Goal: Information Seeking & Learning: Learn about a topic

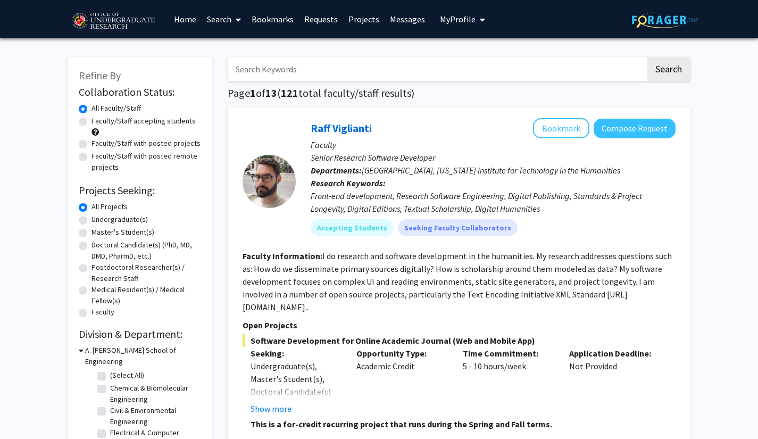
click at [91, 218] on label "Undergraduate(s)" at bounding box center [119, 219] width 56 height 11
click at [91, 218] on input "Undergraduate(s)" at bounding box center [94, 217] width 7 height 7
radio input "true"
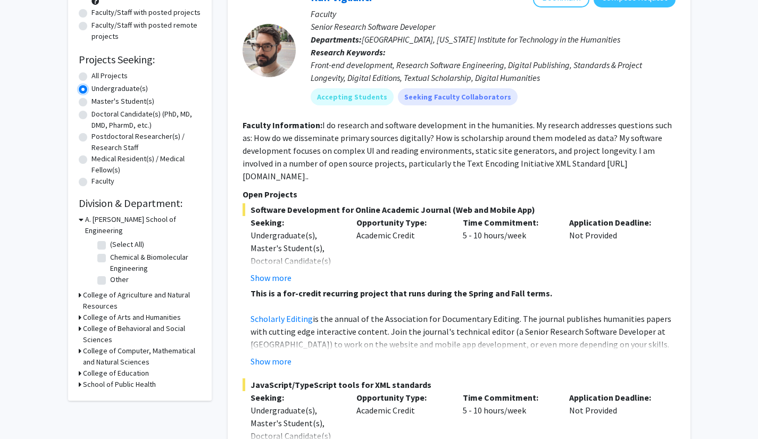
scroll to position [134, 0]
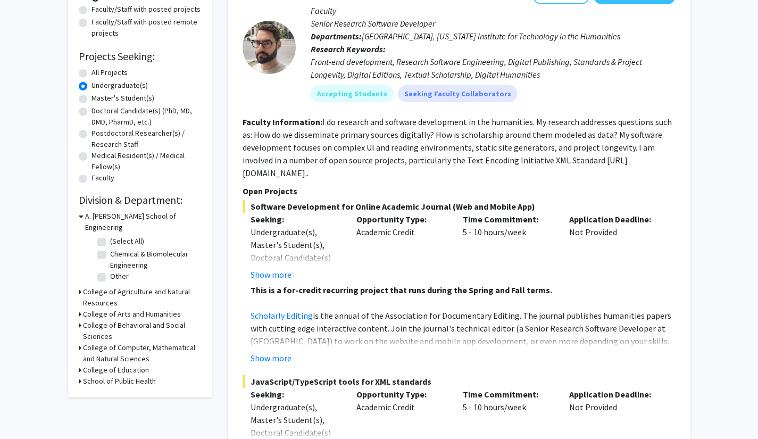
click at [80, 216] on icon at bounding box center [81, 216] width 5 height 11
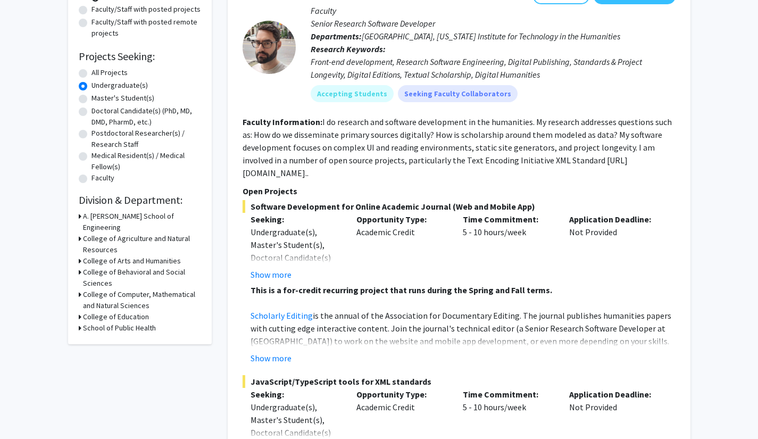
click at [80, 289] on icon at bounding box center [80, 294] width 3 height 11
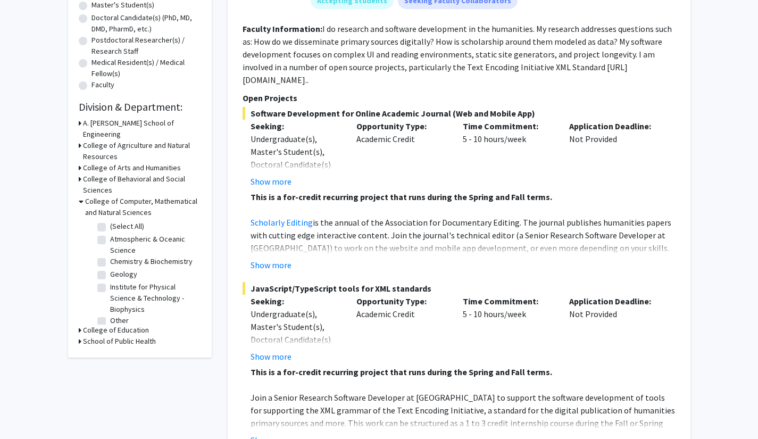
scroll to position [15, 0]
click at [81, 196] on icon at bounding box center [81, 201] width 5 height 11
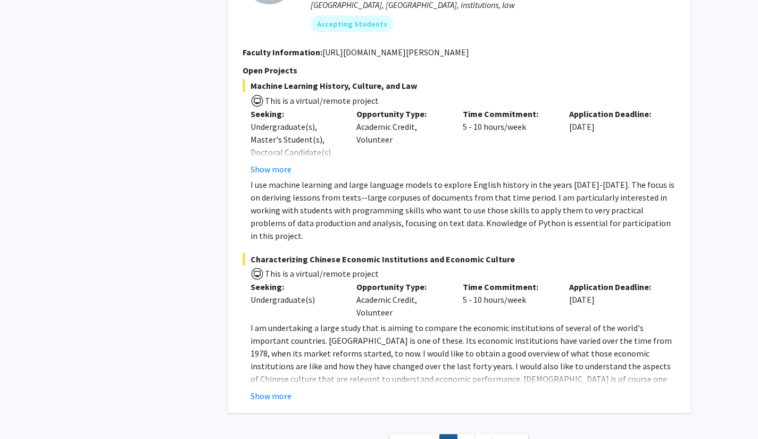
scroll to position [5190, 0]
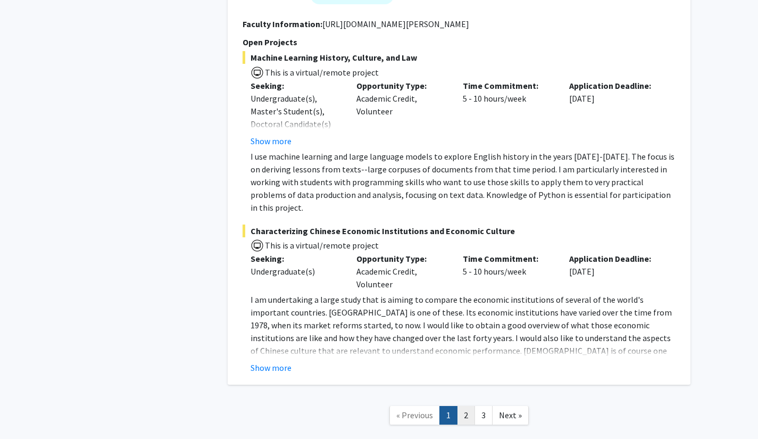
click at [464, 406] on link "2" at bounding box center [466, 415] width 18 height 19
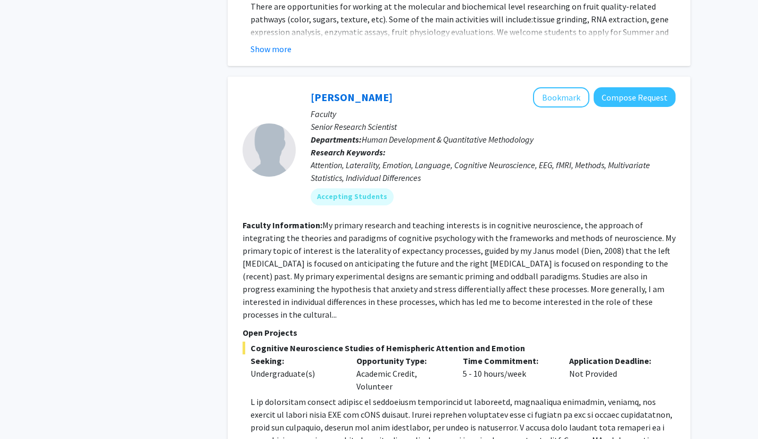
scroll to position [3671, 0]
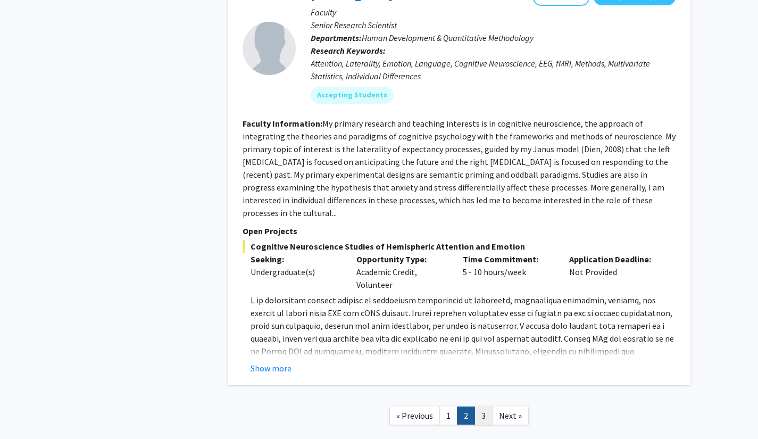
click at [483, 406] on link "3" at bounding box center [483, 415] width 18 height 19
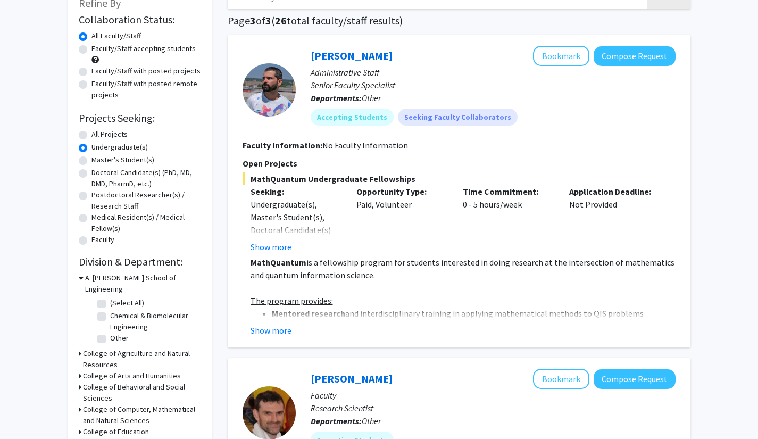
scroll to position [33, 0]
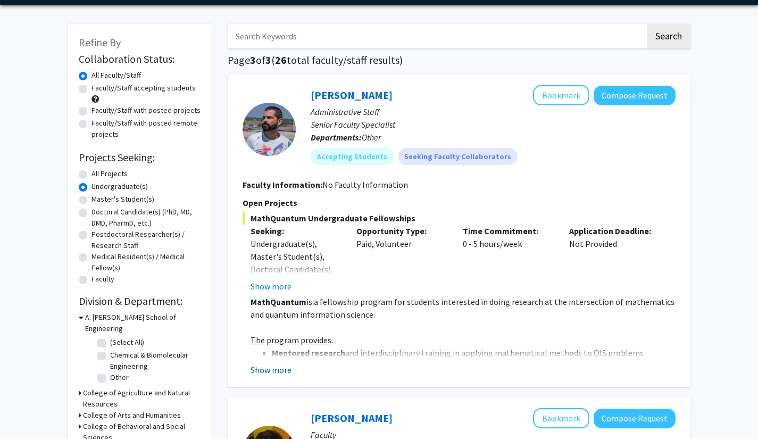
click at [264, 370] on button "Show more" at bounding box center [271, 369] width 41 height 13
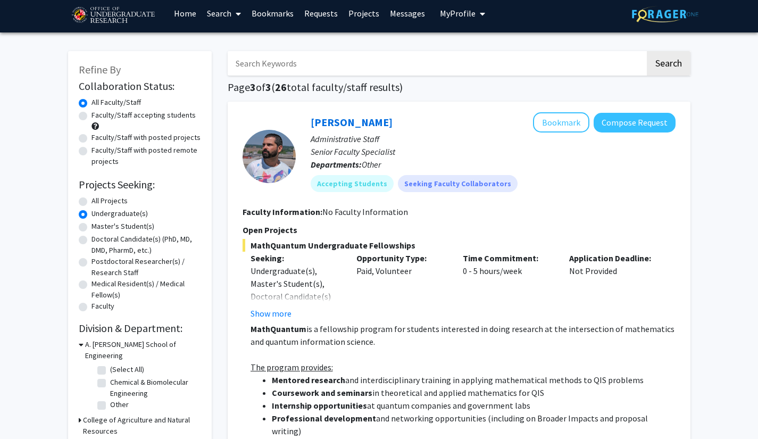
scroll to position [7, 0]
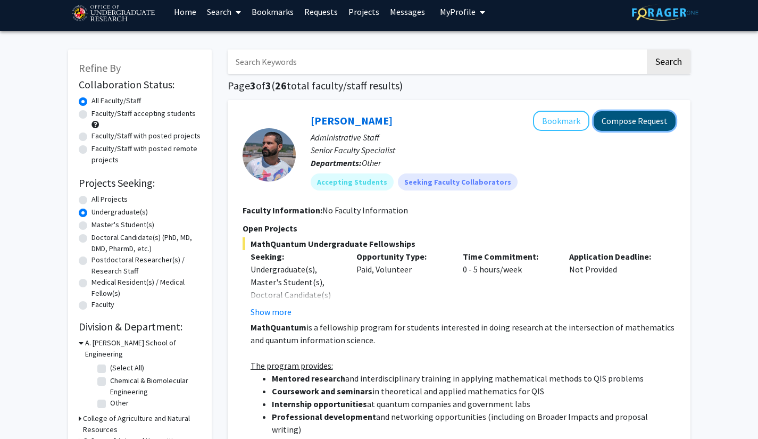
click at [643, 118] on button "Compose Request" at bounding box center [635, 121] width 82 height 20
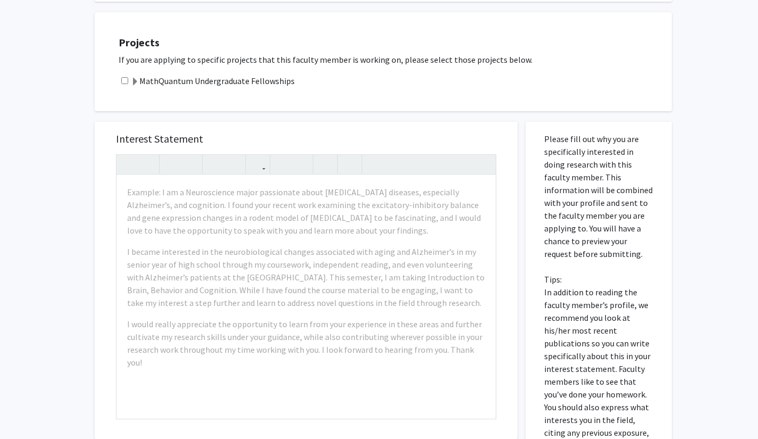
scroll to position [174, 0]
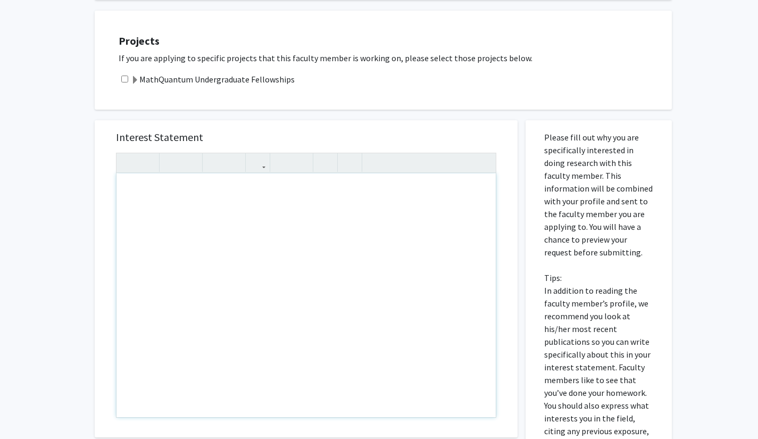
click at [67, 295] on div "All Requests Request for [PERSON_NAME] Request for [PERSON_NAME] Departments: O…" at bounding box center [379, 239] width 758 height 751
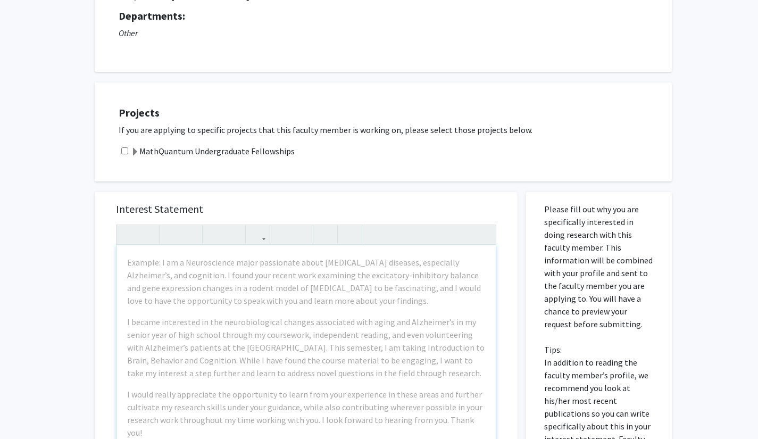
scroll to position [108, 0]
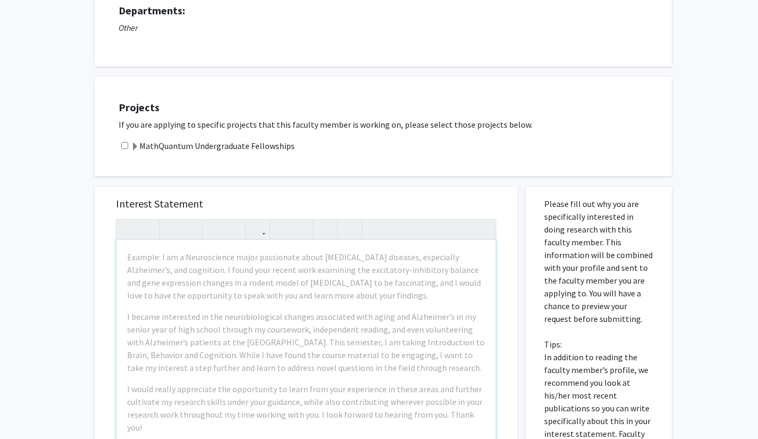
click at [124, 145] on input "checkbox" at bounding box center [124, 145] width 7 height 7
checkbox input "true"
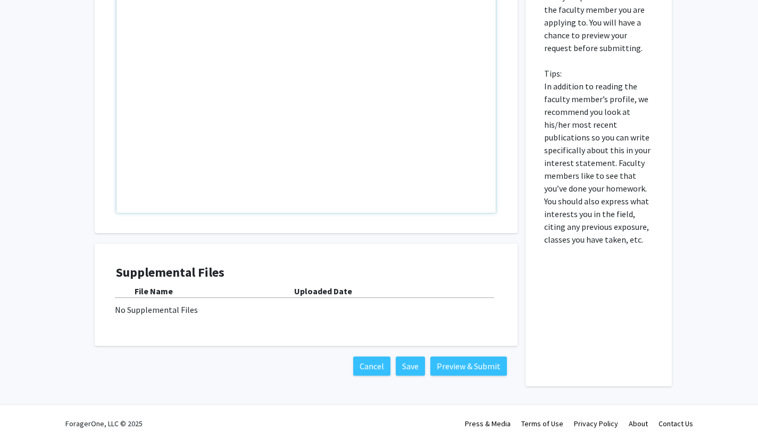
scroll to position [377, 0]
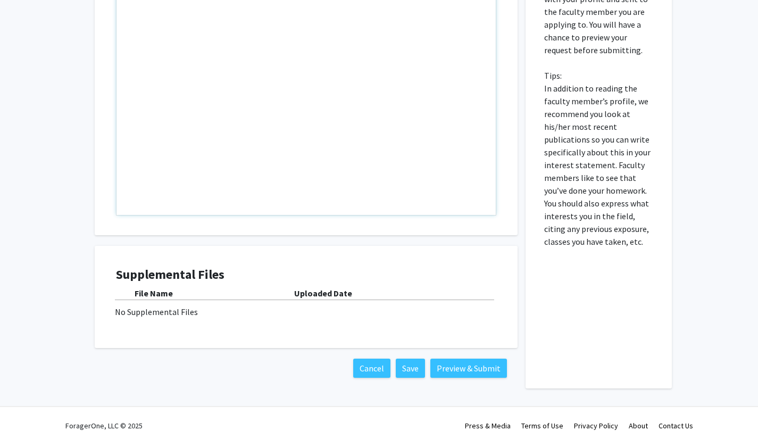
click at [156, 315] on div "No Supplemental Files" at bounding box center [306, 311] width 382 height 13
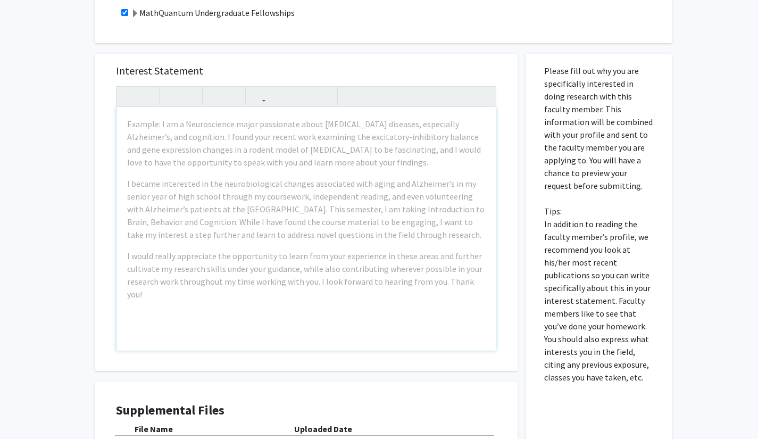
scroll to position [233, 0]
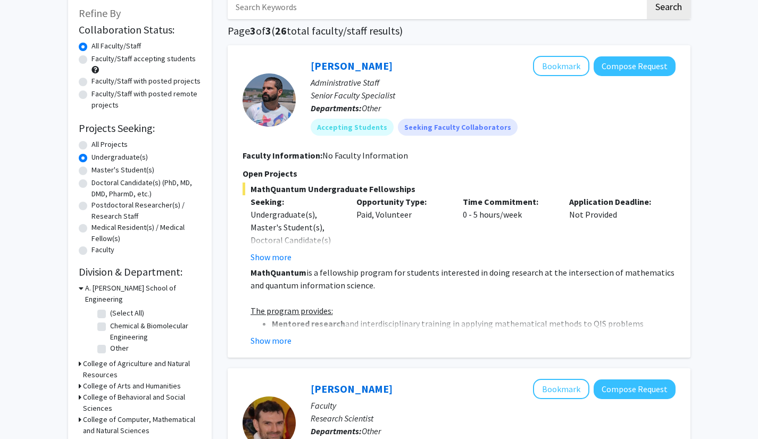
scroll to position [64, 0]
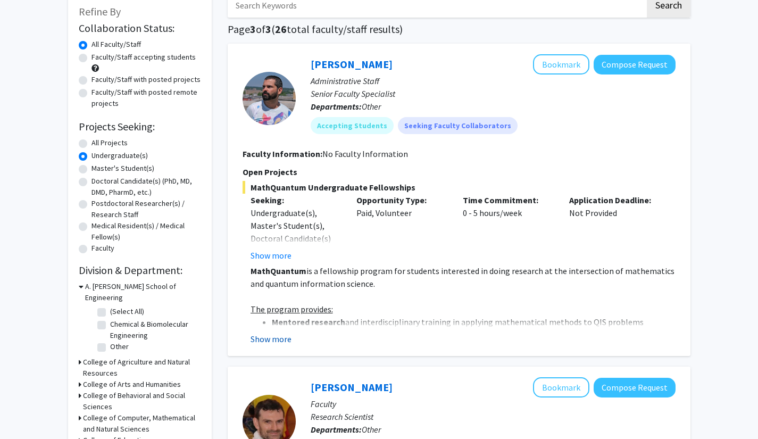
click at [289, 343] on button "Show more" at bounding box center [271, 338] width 41 height 13
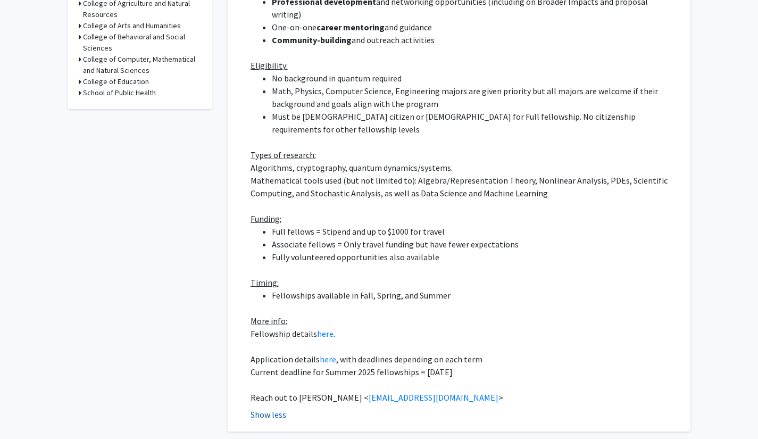
scroll to position [426, 0]
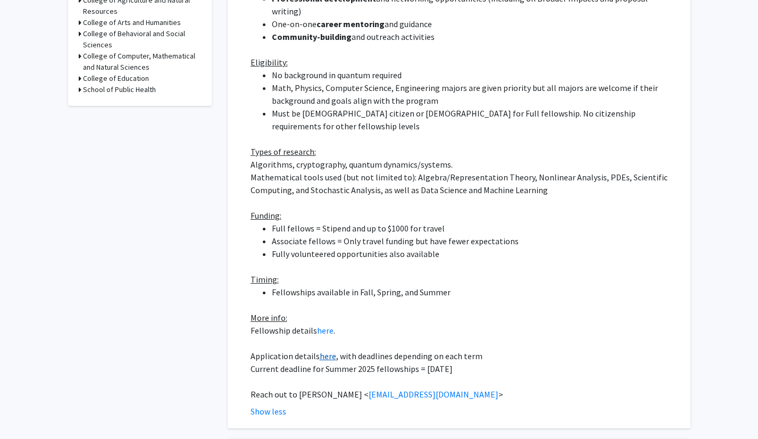
click at [324, 351] on link "here" at bounding box center [328, 356] width 16 height 11
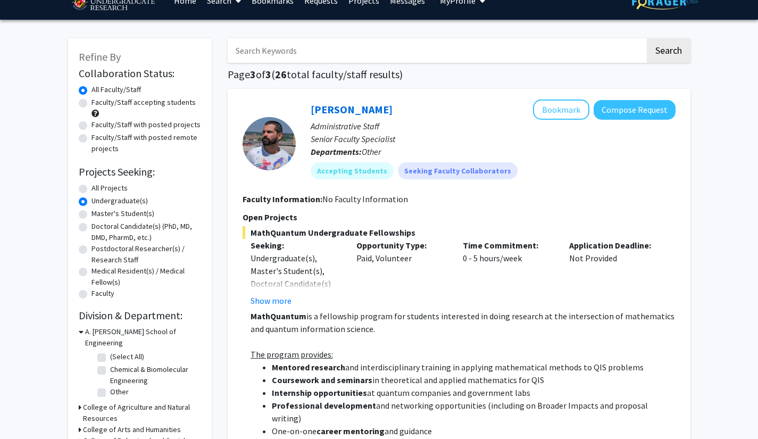
scroll to position [18, 0]
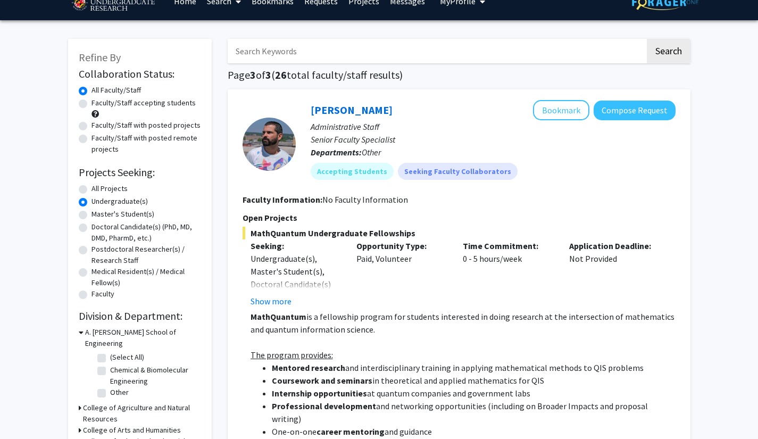
click at [227, 2] on link "Search" at bounding box center [224, 0] width 45 height 37
click at [228, 50] on span "Students" at bounding box center [234, 51] width 65 height 21
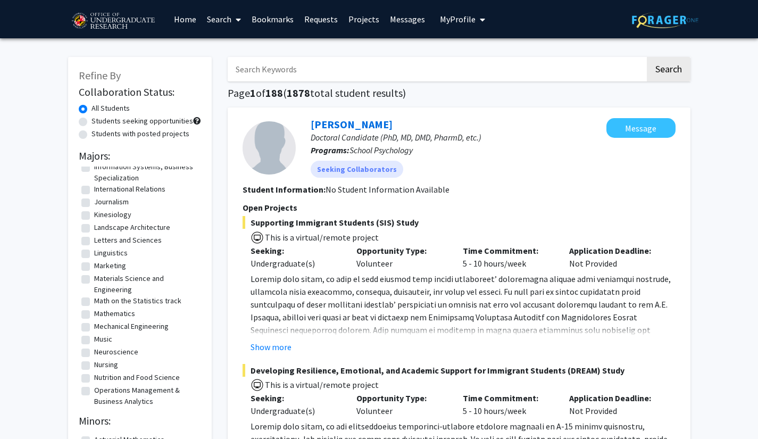
scroll to position [630, 0]
click at [120, 316] on label "Mathematics" at bounding box center [114, 310] width 41 height 11
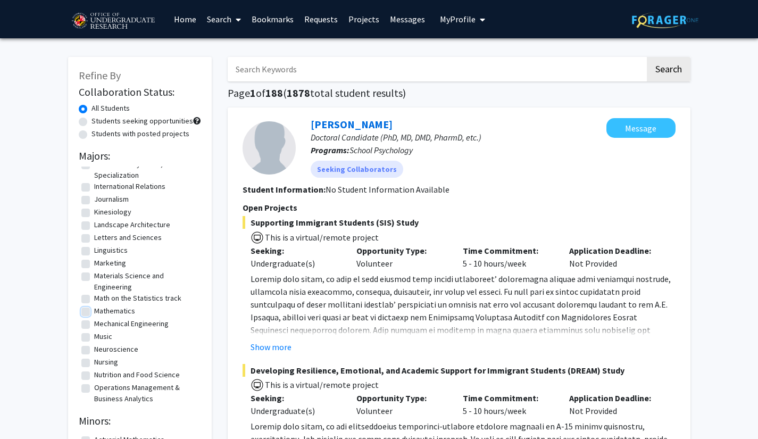
click at [101, 312] on input "Mathematics" at bounding box center [97, 308] width 7 height 7
checkbox input "true"
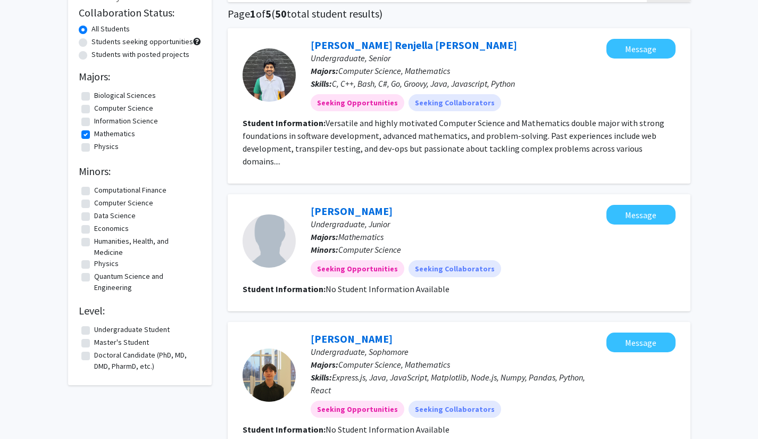
scroll to position [79, 0]
click at [94, 150] on label "Physics" at bounding box center [106, 146] width 24 height 11
click at [94, 148] on input "Physics" at bounding box center [97, 144] width 7 height 7
checkbox input "true"
